Goal: Register for event/course

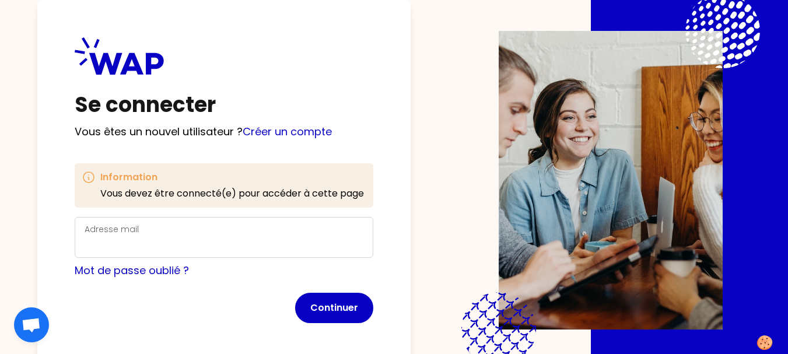
scroll to position [29, 0]
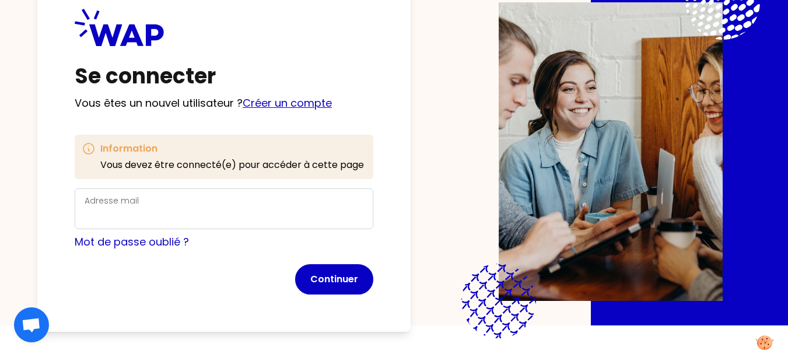
click at [271, 100] on link "Créer un compte" at bounding box center [287, 103] width 89 height 15
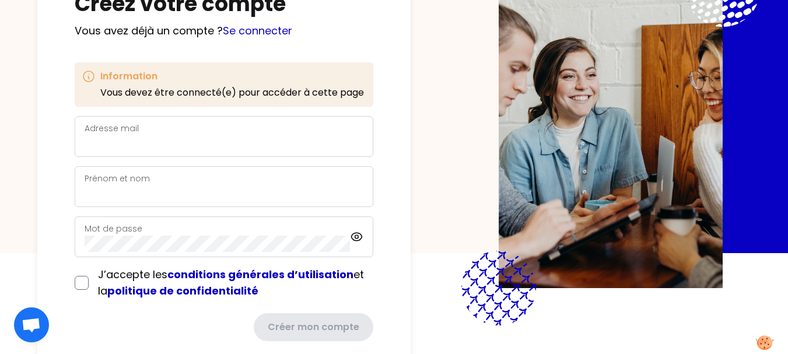
scroll to position [125, 0]
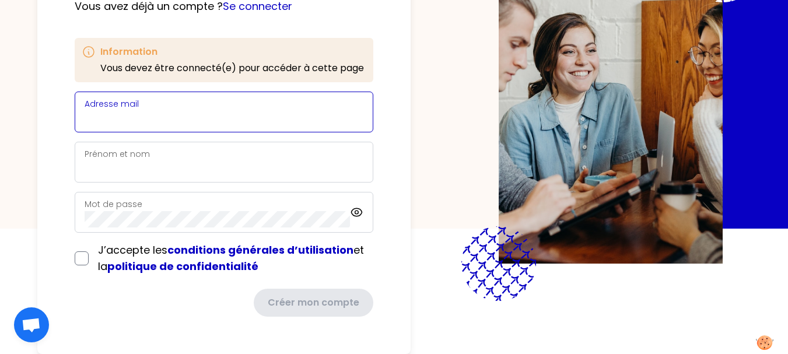
click at [193, 112] on input "Adresse mail" at bounding box center [224, 119] width 279 height 16
type input "[EMAIL_ADDRESS][PERSON_NAME][DOMAIN_NAME]"
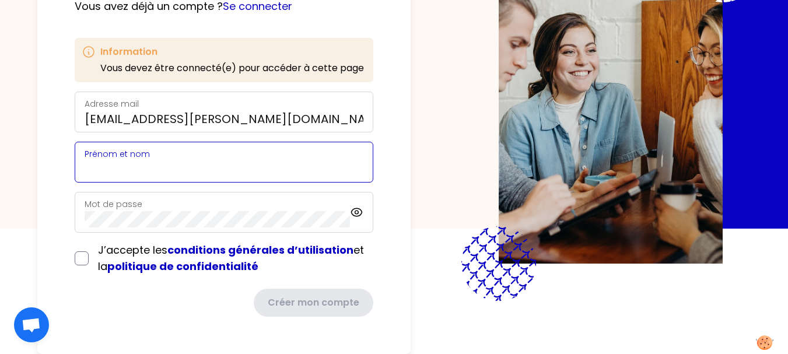
type input "[PERSON_NAME]"
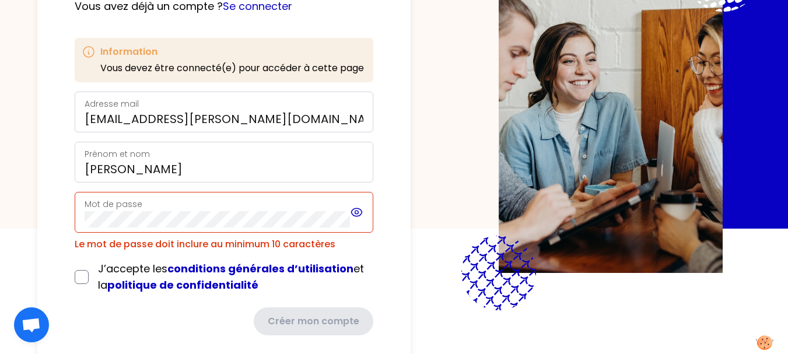
click at [353, 218] on icon at bounding box center [356, 212] width 13 height 14
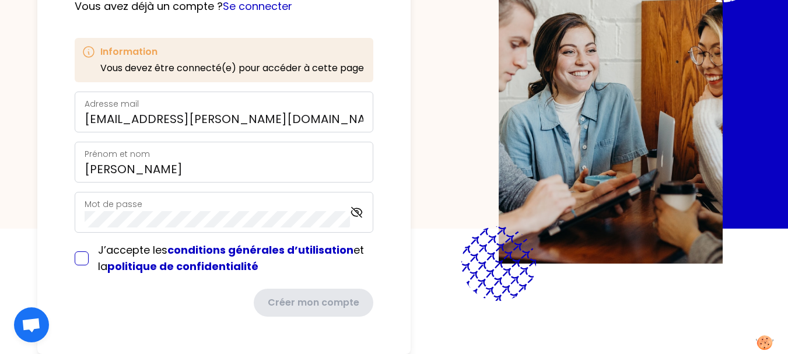
click at [81, 260] on input "checkbox" at bounding box center [82, 259] width 14 height 14
checkbox input "true"
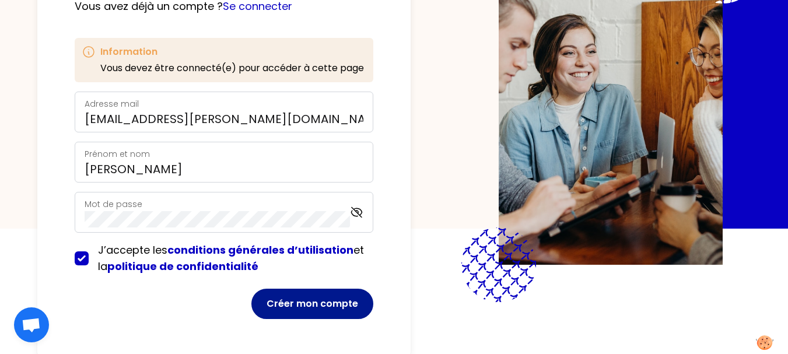
click at [296, 302] on button "Créer mon compte" at bounding box center [313, 304] width 122 height 30
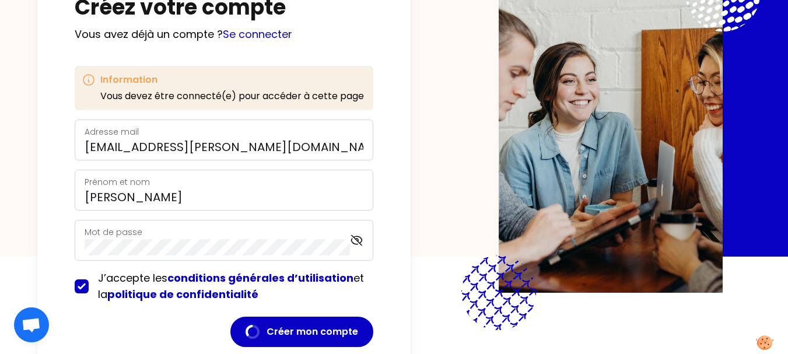
scroll to position [102, 0]
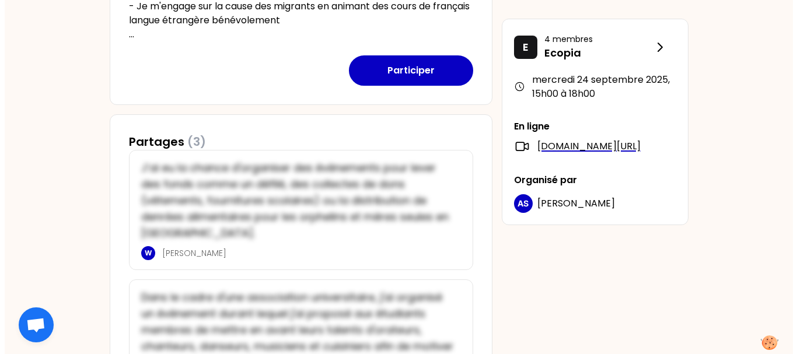
scroll to position [463, 0]
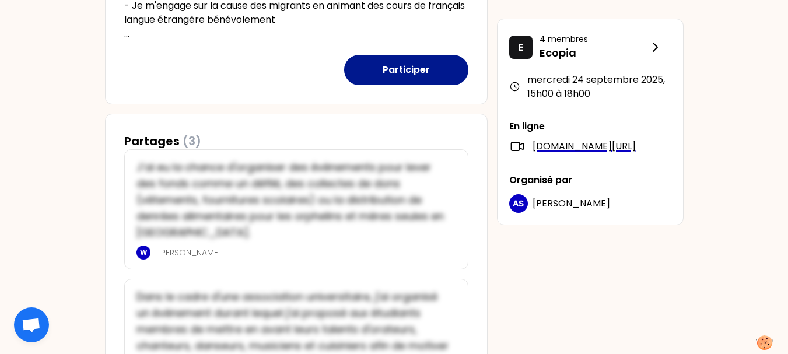
click at [394, 69] on button "Participer" at bounding box center [406, 70] width 124 height 30
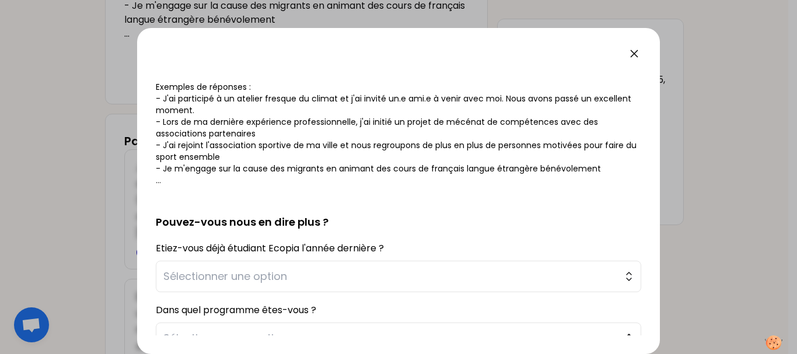
scroll to position [245, 0]
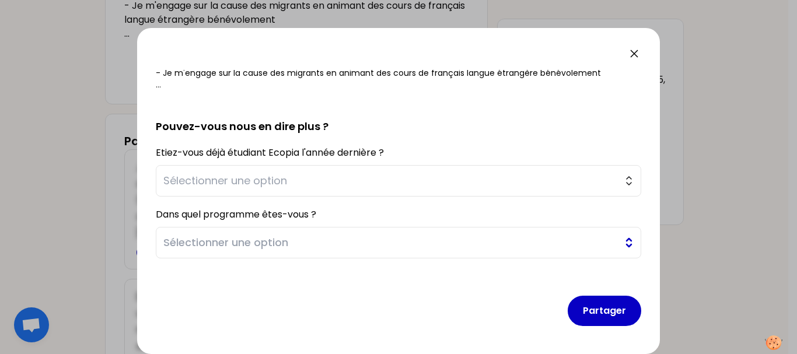
click at [619, 248] on button "Sélectionner une option" at bounding box center [399, 243] width 486 height 32
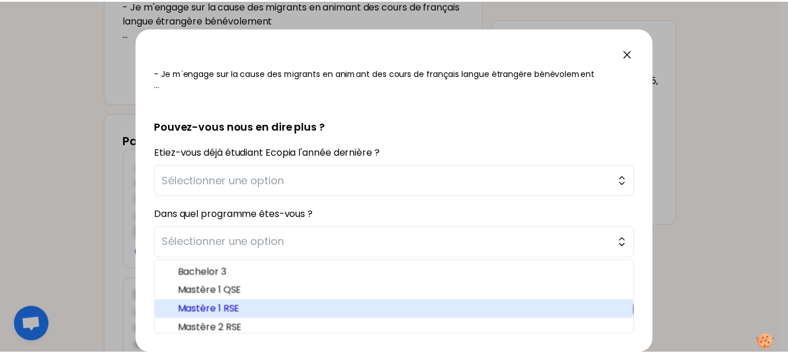
scroll to position [6, 0]
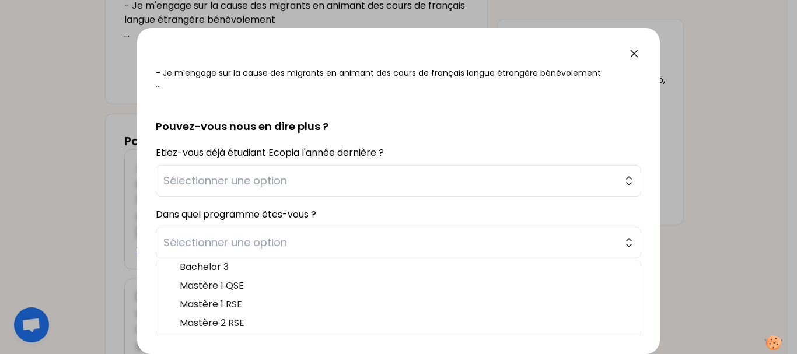
click at [630, 52] on icon at bounding box center [634, 54] width 14 height 14
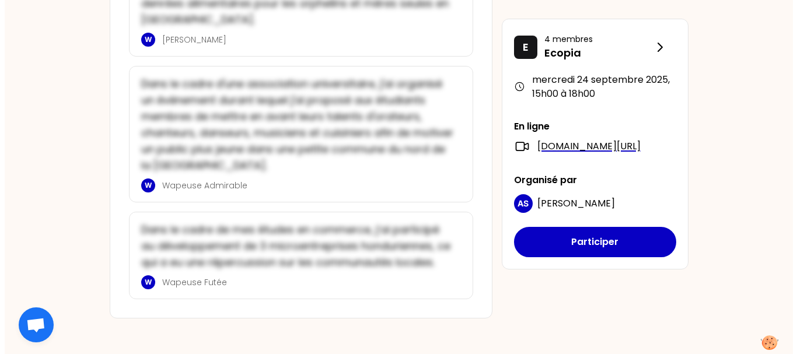
scroll to position [678, 0]
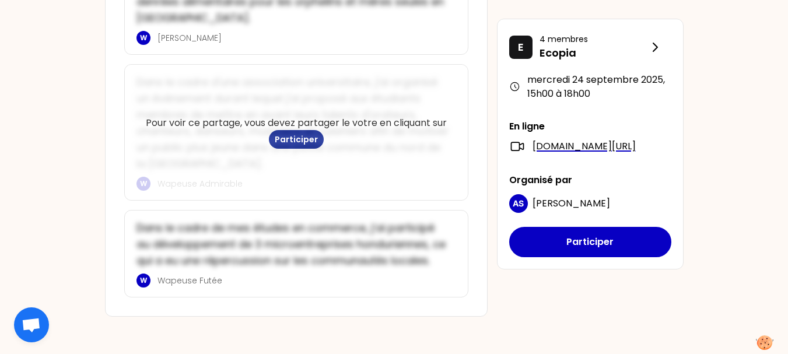
click at [289, 135] on button "Participer" at bounding box center [296, 139] width 55 height 19
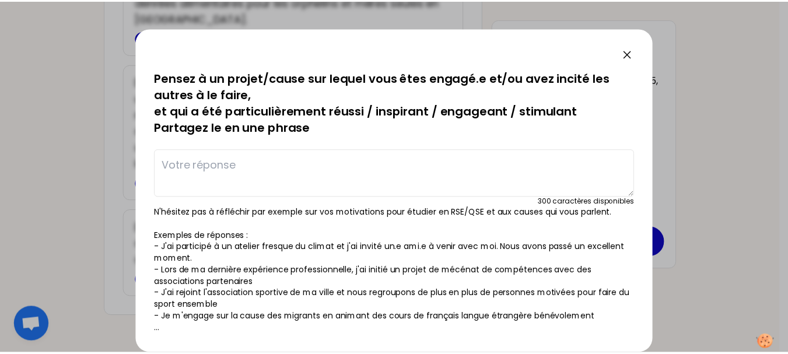
scroll to position [18, 0]
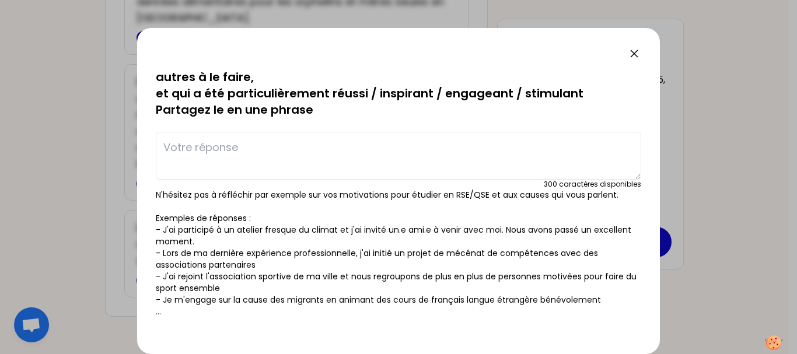
click at [631, 59] on icon at bounding box center [634, 54] width 14 height 14
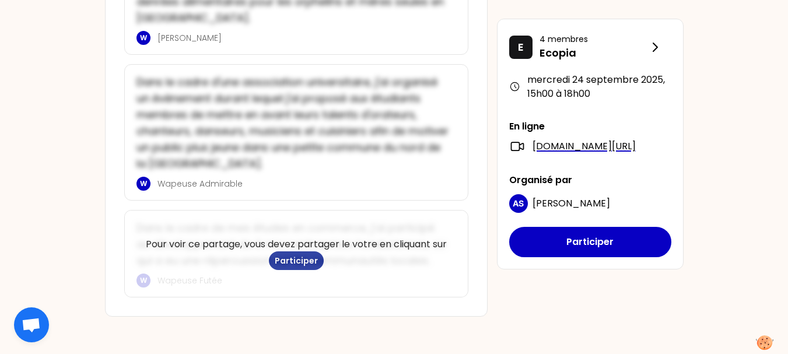
click at [303, 256] on button "Participer" at bounding box center [296, 261] width 55 height 19
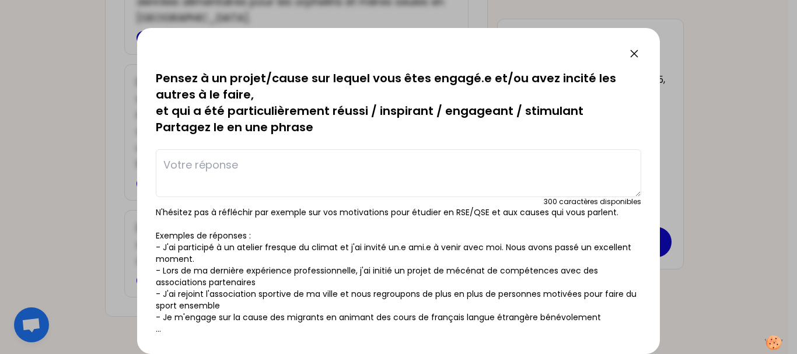
click at [636, 53] on icon at bounding box center [634, 54] width 14 height 14
